Goal: Task Accomplishment & Management: Manage account settings

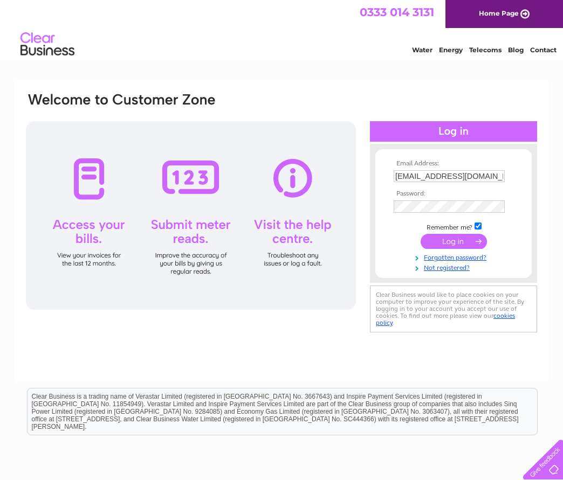
click at [433, 245] on input "submit" at bounding box center [453, 241] width 66 height 15
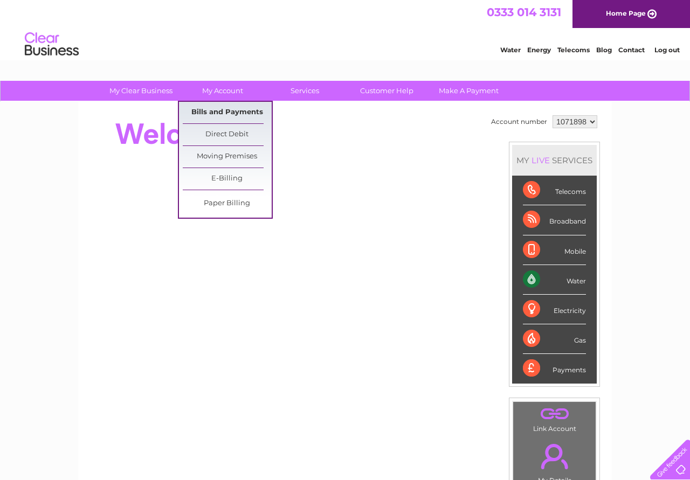
click at [224, 114] on link "Bills and Payments" at bounding box center [227, 113] width 89 height 22
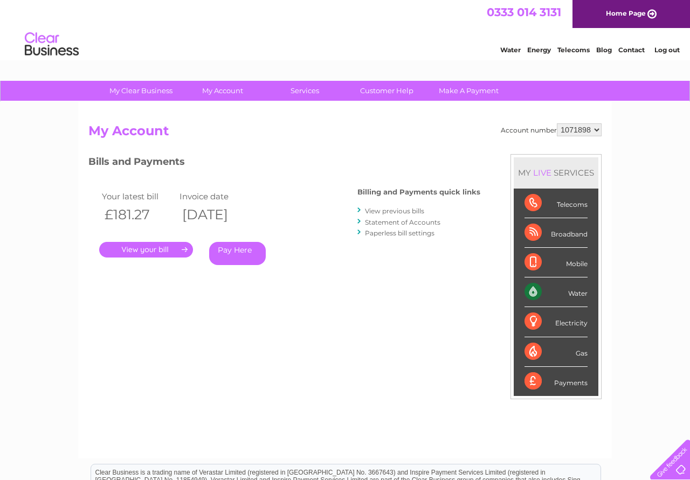
click at [154, 247] on link "." at bounding box center [146, 250] width 94 height 16
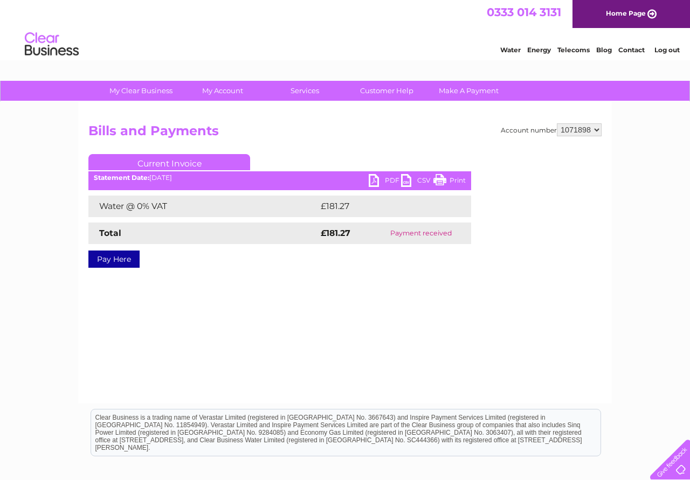
click at [377, 178] on link "PDF" at bounding box center [385, 182] width 32 height 16
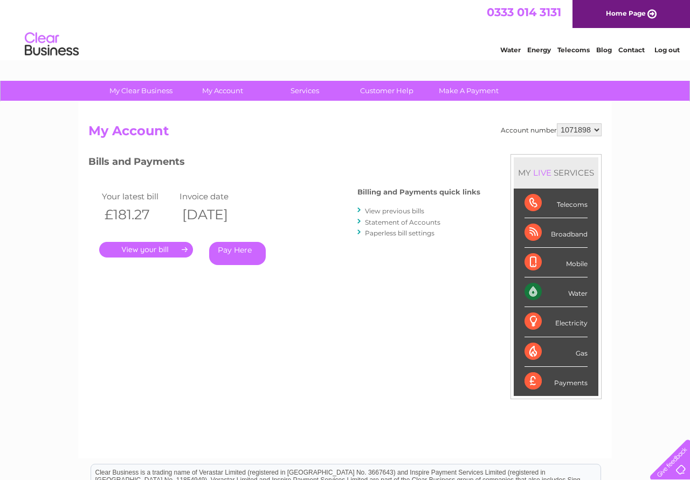
click at [671, 49] on link "Log out" at bounding box center [666, 50] width 25 height 8
